Goal: Task Accomplishment & Management: Complete application form

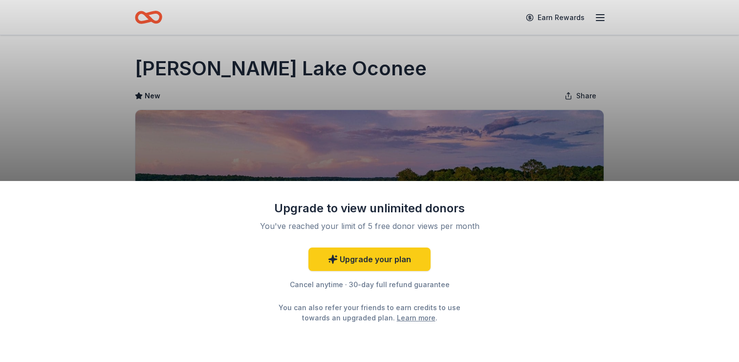
click at [662, 107] on div "Upgrade to view unlimited donors You've reached your limit of 5 free donor view…" at bounding box center [369, 181] width 739 height 362
click at [622, 128] on div "Upgrade to view unlimited donors You've reached your limit of 5 free donor view…" at bounding box center [369, 181] width 739 height 362
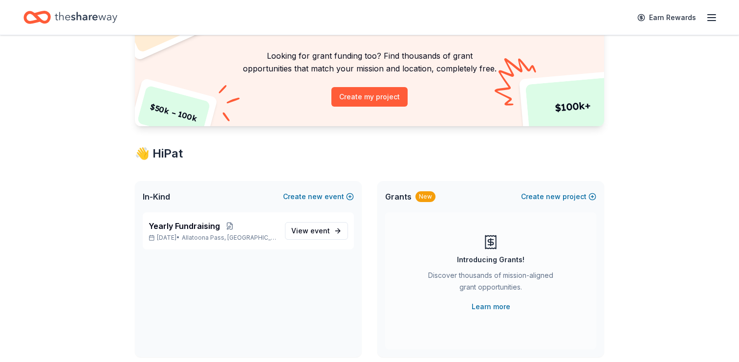
scroll to position [65, 0]
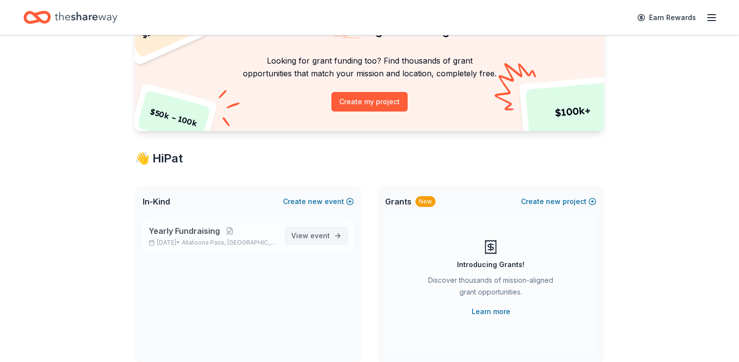
click at [320, 236] on span "event" at bounding box center [320, 235] width 20 height 8
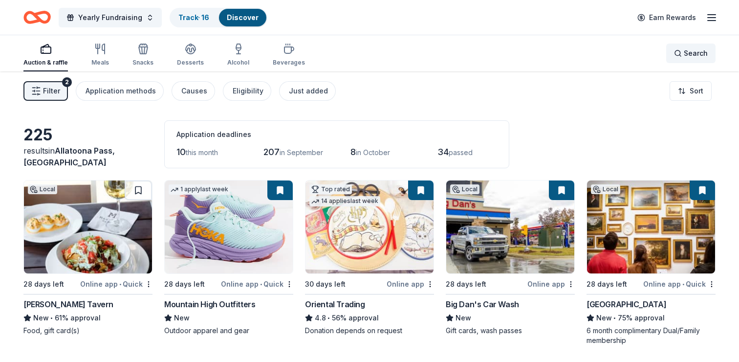
click at [678, 51] on div "Search" at bounding box center [691, 53] width 34 height 12
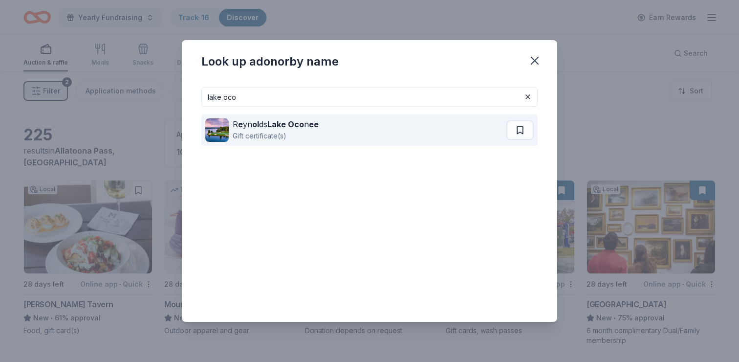
type input "lake oco"
click at [294, 123] on strong "Lake Oco" at bounding box center [285, 124] width 37 height 10
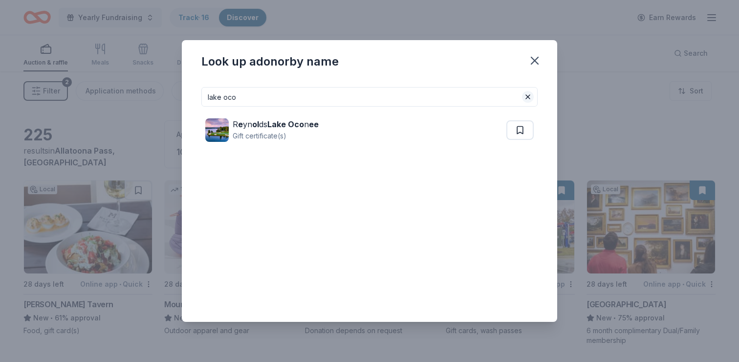
click at [527, 102] on button at bounding box center [528, 97] width 12 height 12
click at [498, 103] on input at bounding box center [369, 97] width 336 height 20
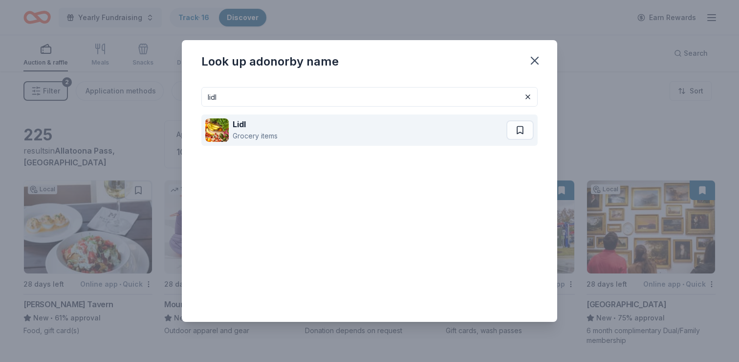
type input "lidl"
click at [368, 138] on div "Lidl Grocery items" at bounding box center [355, 129] width 301 height 31
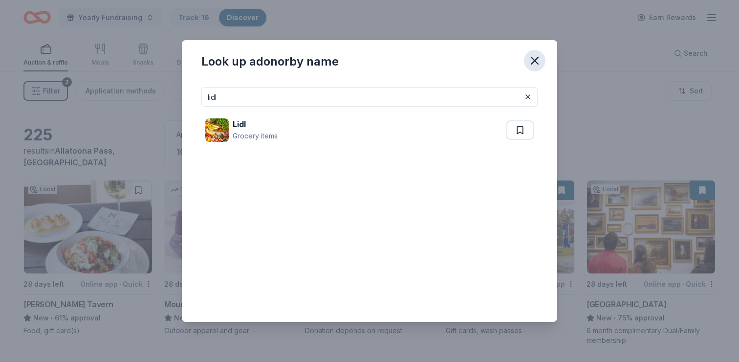
click at [534, 58] on icon "button" at bounding box center [535, 61] width 14 height 14
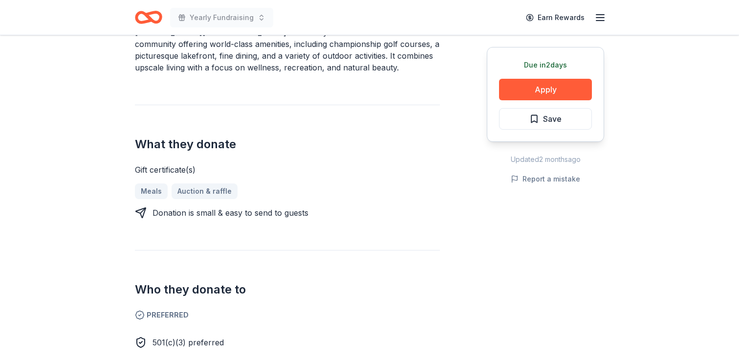
scroll to position [306, 0]
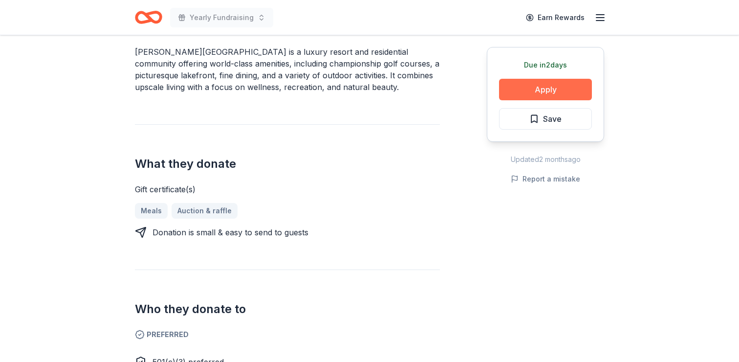
click at [542, 91] on button "Apply" at bounding box center [545, 89] width 93 height 21
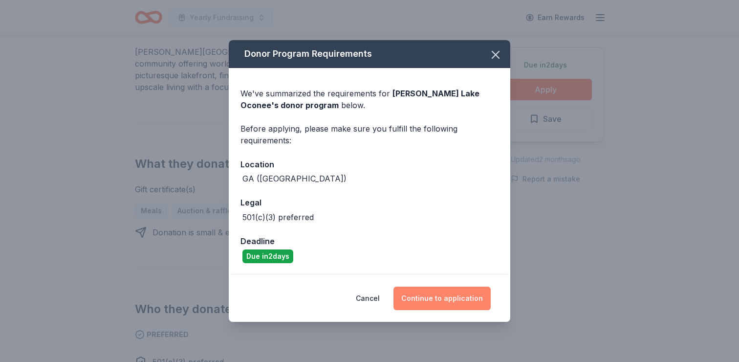
click at [444, 301] on button "Continue to application" at bounding box center [441, 297] width 97 height 23
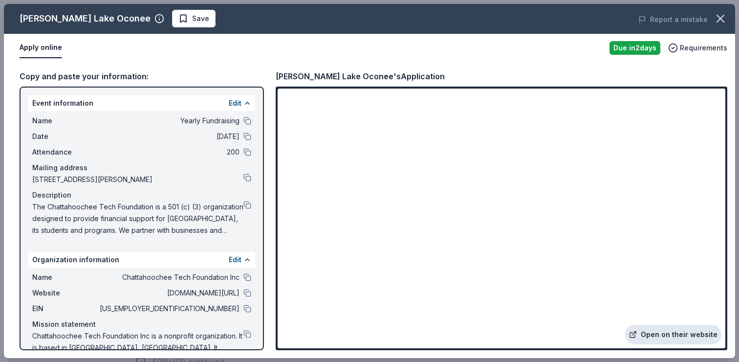
click at [683, 335] on link "Open on their website" at bounding box center [673, 334] width 96 height 20
click at [246, 278] on button at bounding box center [247, 277] width 8 height 8
click at [723, 19] on icon "button" at bounding box center [720, 19] width 14 height 14
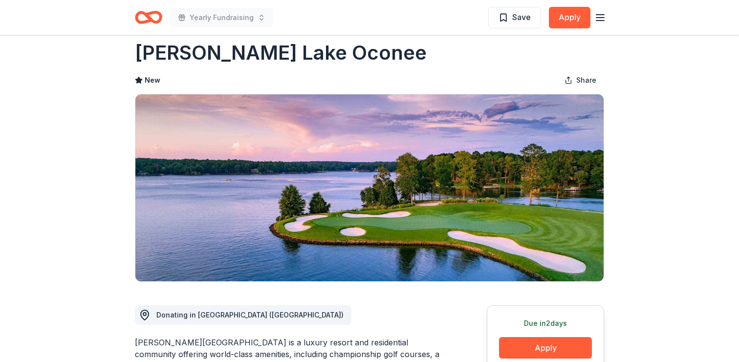
scroll to position [0, 0]
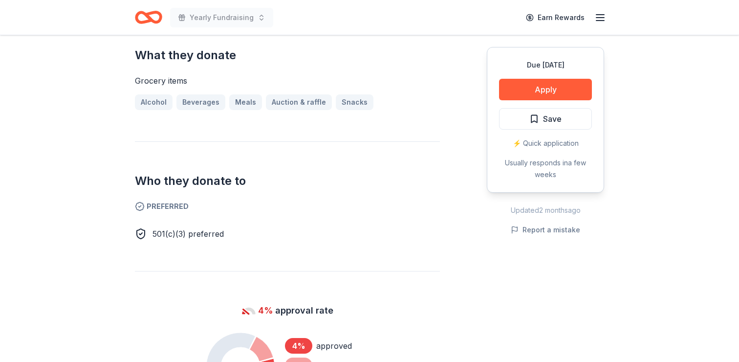
scroll to position [427, 0]
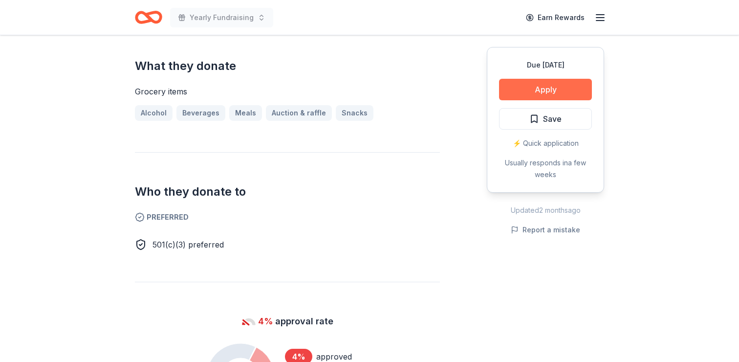
click at [549, 93] on button "Apply" at bounding box center [545, 89] width 93 height 21
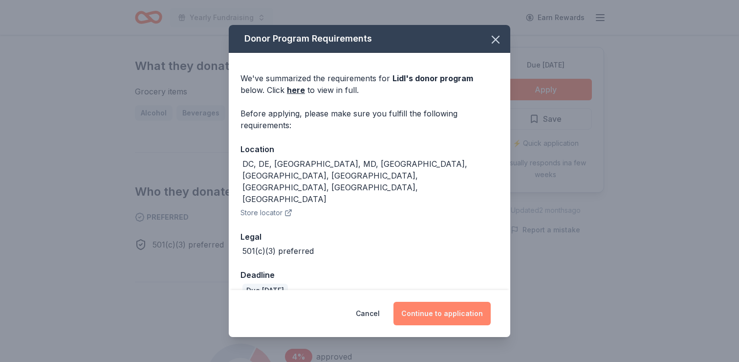
click at [443, 306] on button "Continue to application" at bounding box center [441, 312] width 97 height 23
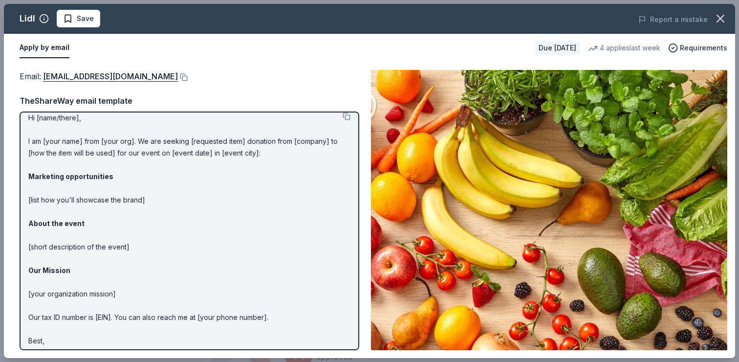
scroll to position [0, 0]
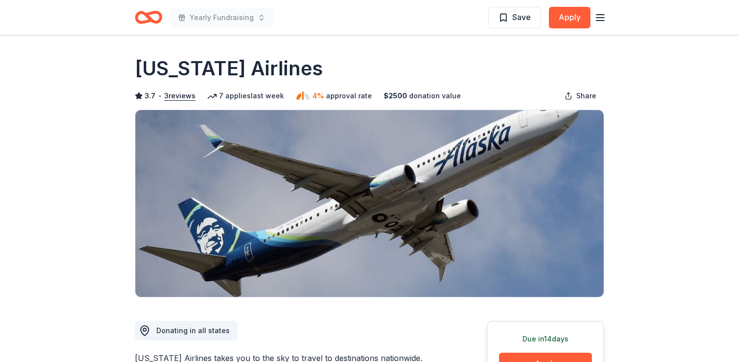
click at [156, 15] on icon "Home" at bounding box center [148, 17] width 27 height 23
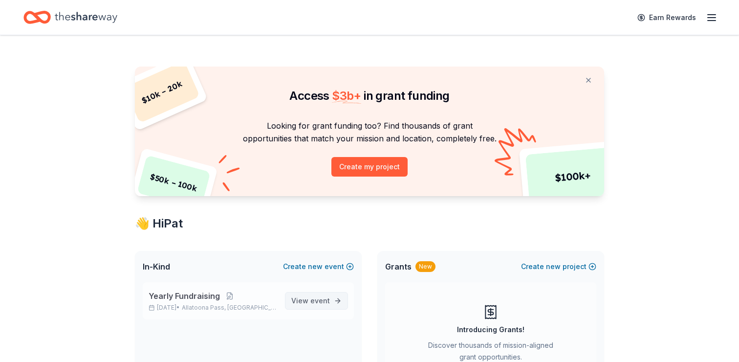
click at [320, 301] on span "event" at bounding box center [320, 300] width 20 height 8
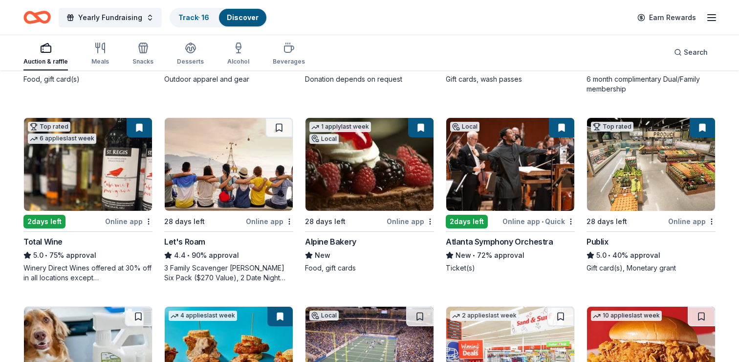
scroll to position [255, 0]
